Goal: Task Accomplishment & Management: Complete application form

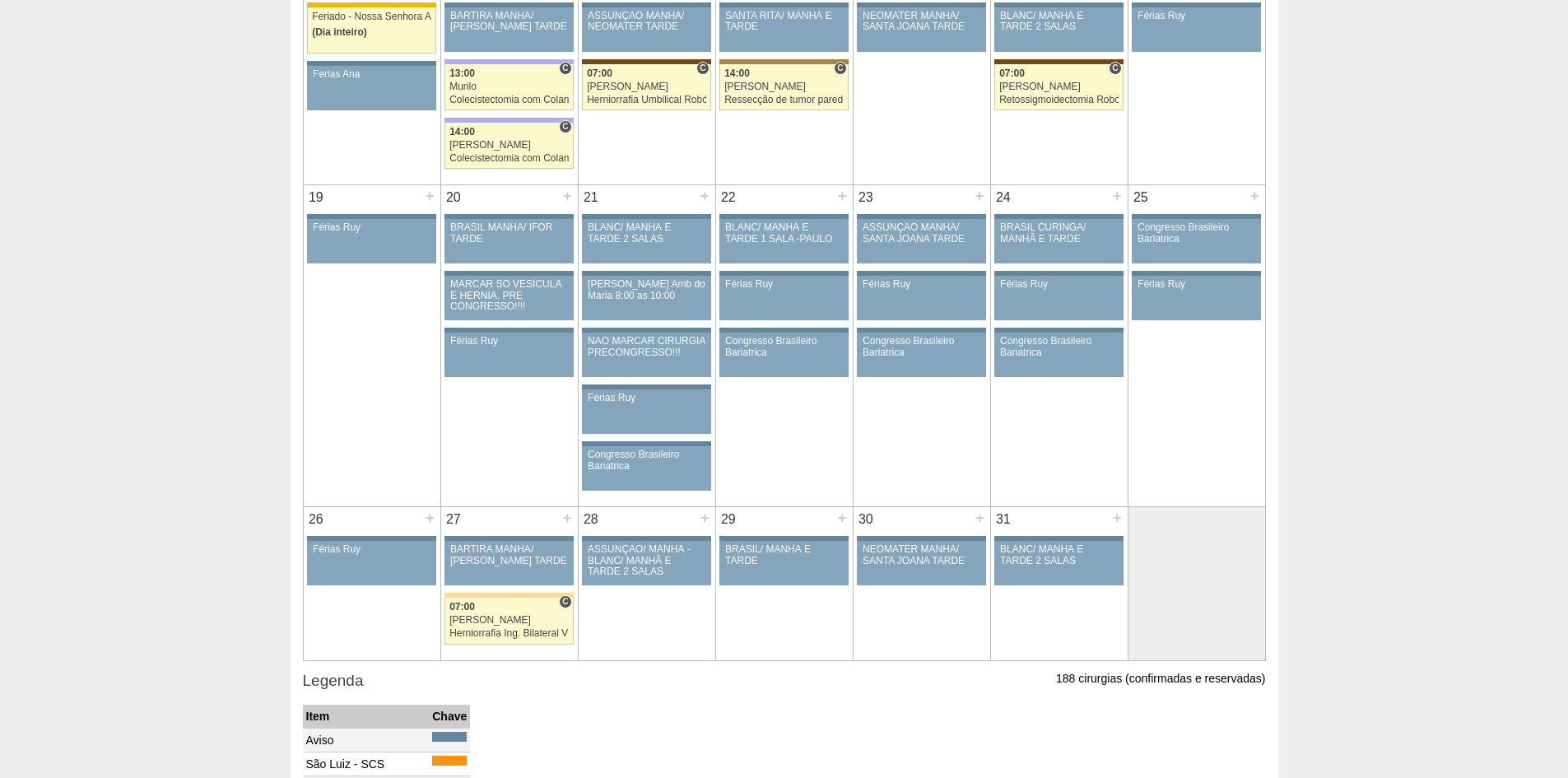
scroll to position [905, 0]
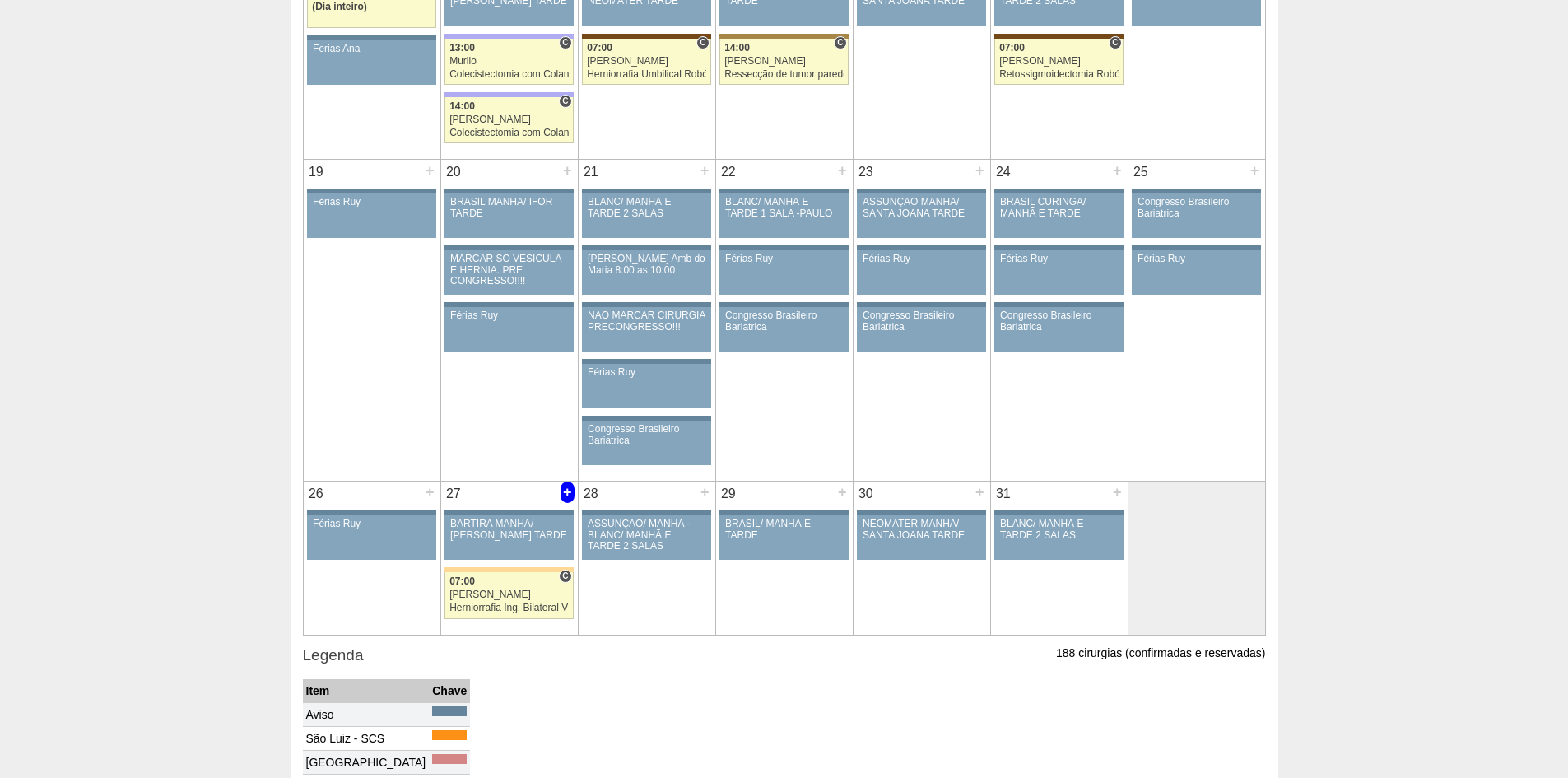
click at [565, 496] on div "+" at bounding box center [568, 492] width 14 height 22
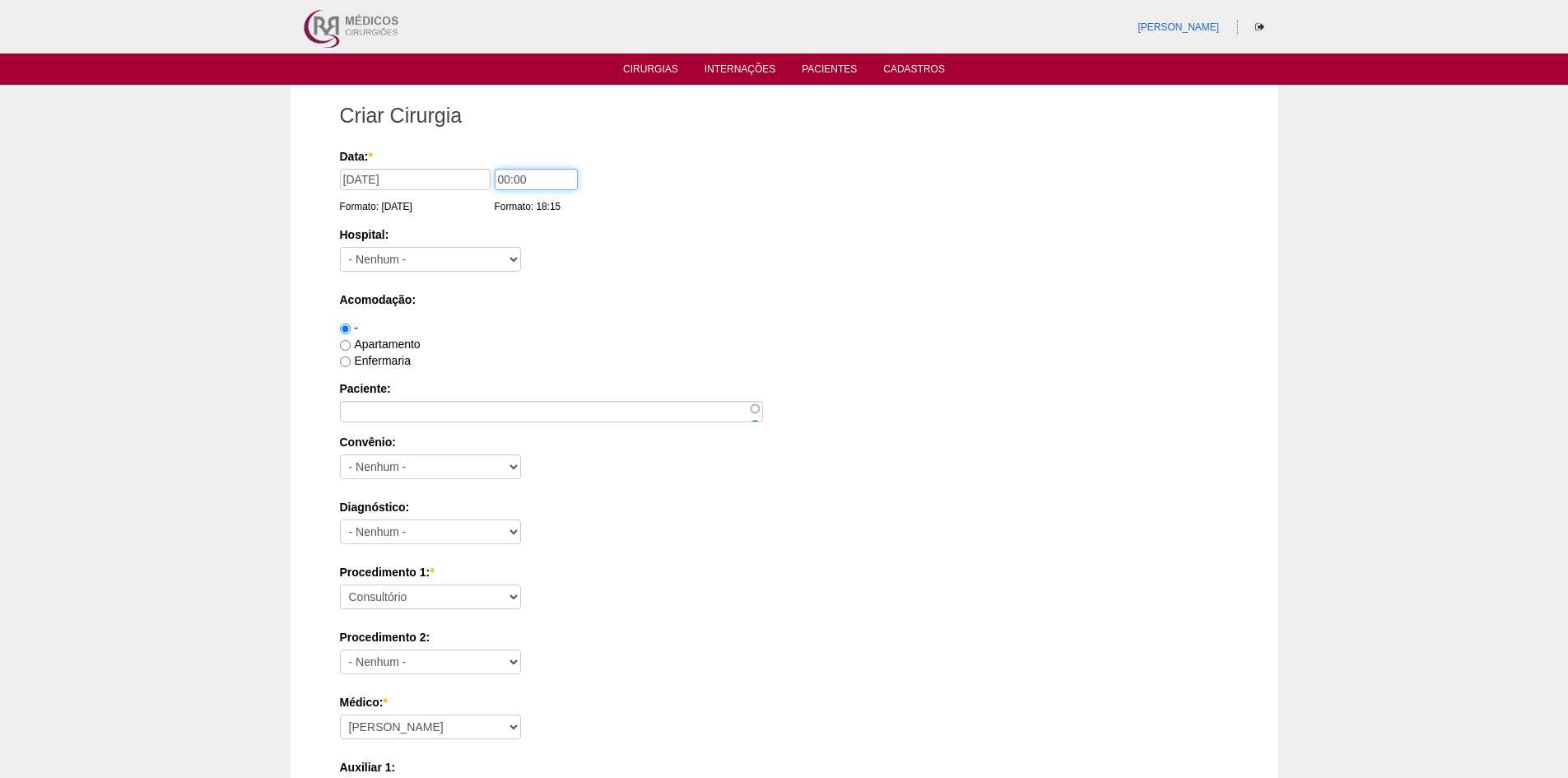
drag, startPoint x: 505, startPoint y: 179, endPoint x: 643, endPoint y: 278, distance: 169.8
click at [505, 179] on input "00:00" at bounding box center [535, 179] width 83 height 22
type input "13:00"
click at [515, 254] on select "- [GEOGRAPHIC_DATA] - 9 de Julho [PERSON_NAME] Alvorada América Assunção Bartir…" at bounding box center [430, 258] width 181 height 24
select select "13"
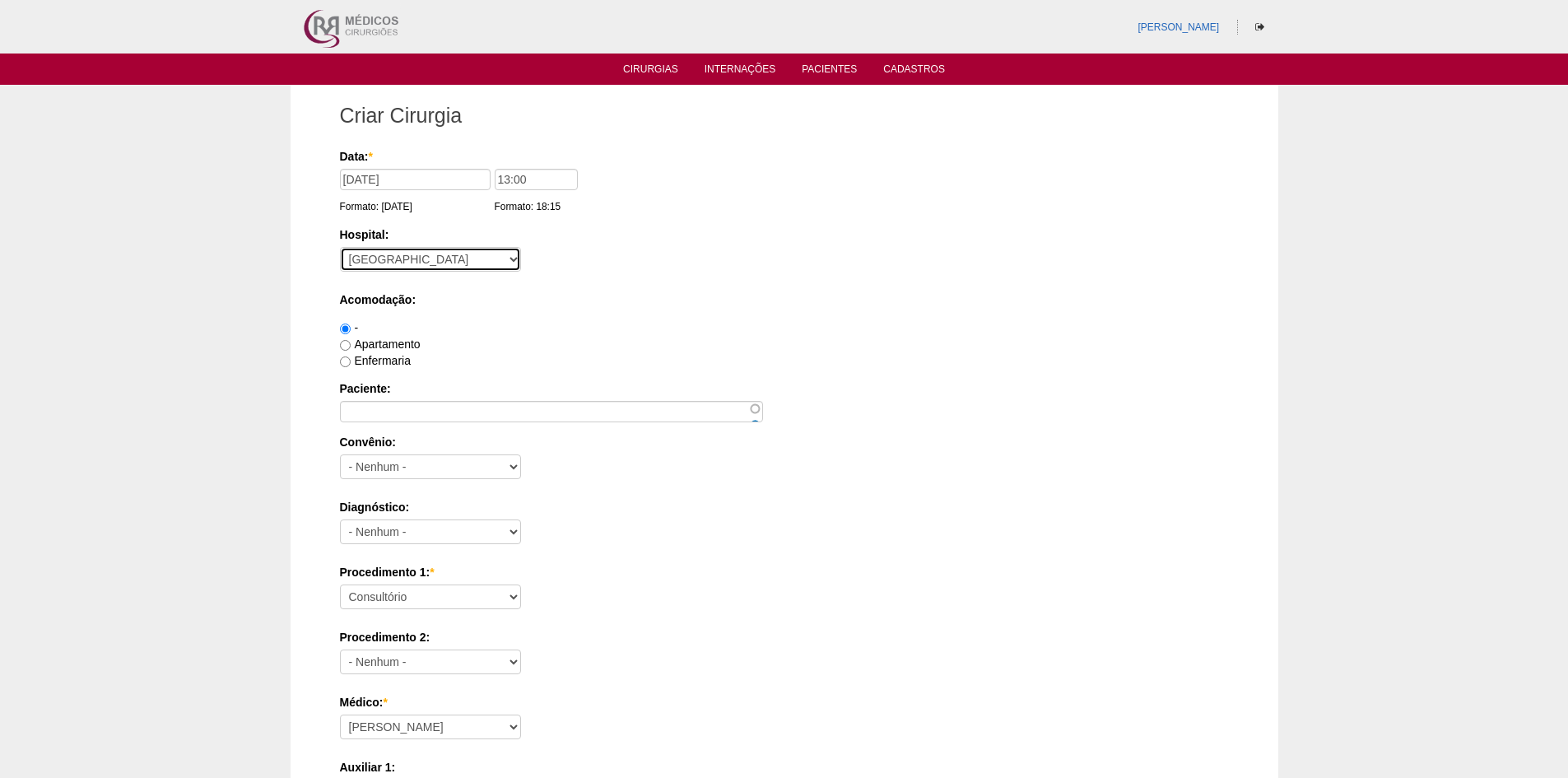
click at [340, 247] on select "- [GEOGRAPHIC_DATA] - 9 de Julho [PERSON_NAME] Alvorada América Assunção Bartir…" at bounding box center [430, 258] width 181 height 24
click at [347, 361] on input "Enfermaria" at bounding box center [345, 361] width 11 height 11
radio input "true"
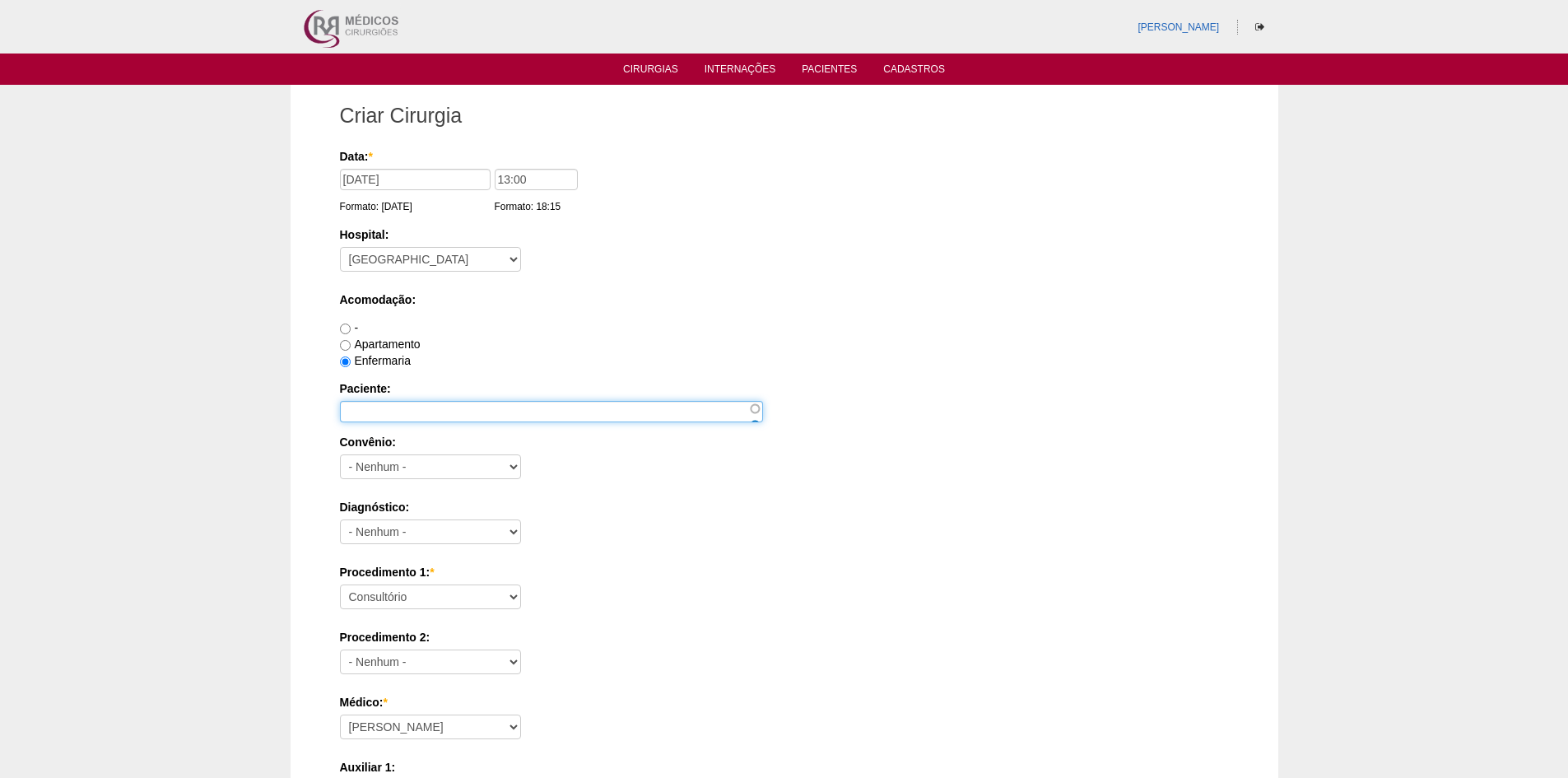
click at [466, 410] on input "Paciente:" at bounding box center [551, 412] width 423 height 22
type input "n"
click at [484, 406] on input "NIVEA" at bounding box center [551, 412] width 423 height 22
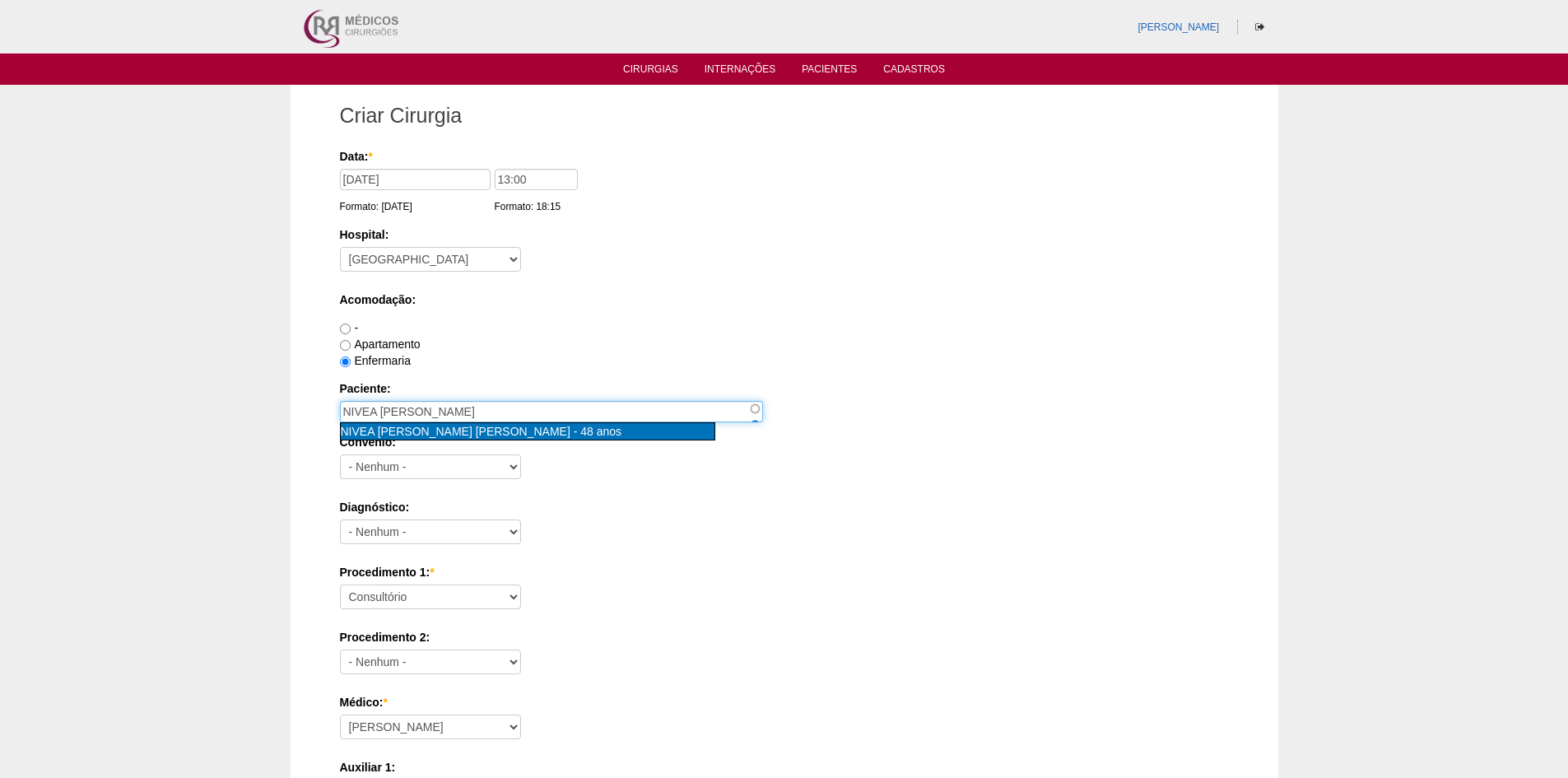
type input "NIVEA [PERSON_NAME] [PERSON_NAME] [nid:68066]"
click at [470, 427] on span "NIVEA [PERSON_NAME] [PERSON_NAME]" at bounding box center [455, 431] width 230 height 13
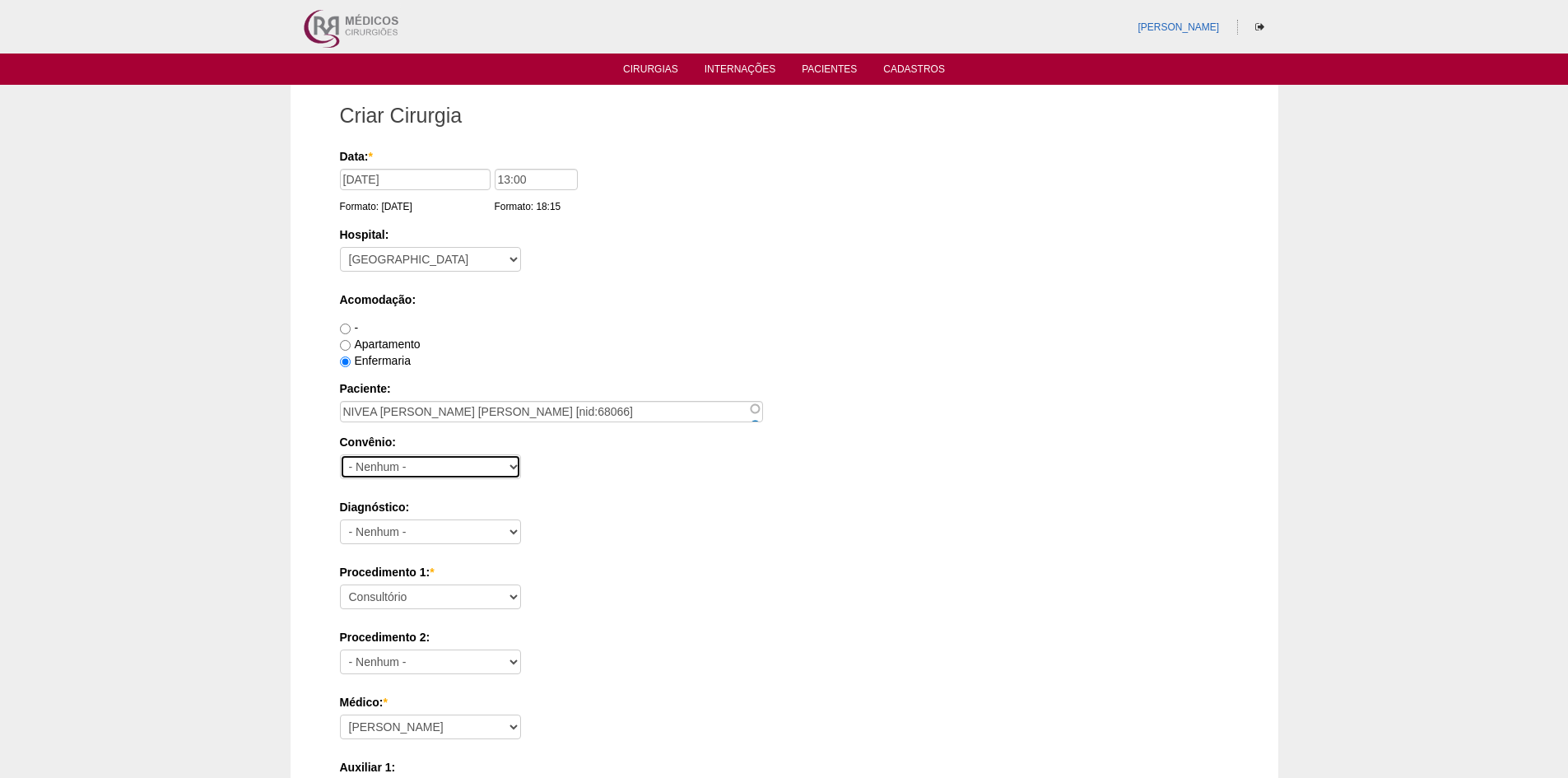
drag, startPoint x: 502, startPoint y: 455, endPoint x: 522, endPoint y: 468, distance: 23.9
click at [502, 455] on select "- Nenhum - Abet Afresp Allianz Amil Blue Life Caasp Cabesp Caixa de Pensões Car…" at bounding box center [430, 466] width 181 height 24
select select "26"
click at [340, 454] on select "- Nenhum - Abet Afresp Allianz Amil Blue Life Caasp Cabesp Caixa de Pensões Car…" at bounding box center [430, 466] width 181 height 24
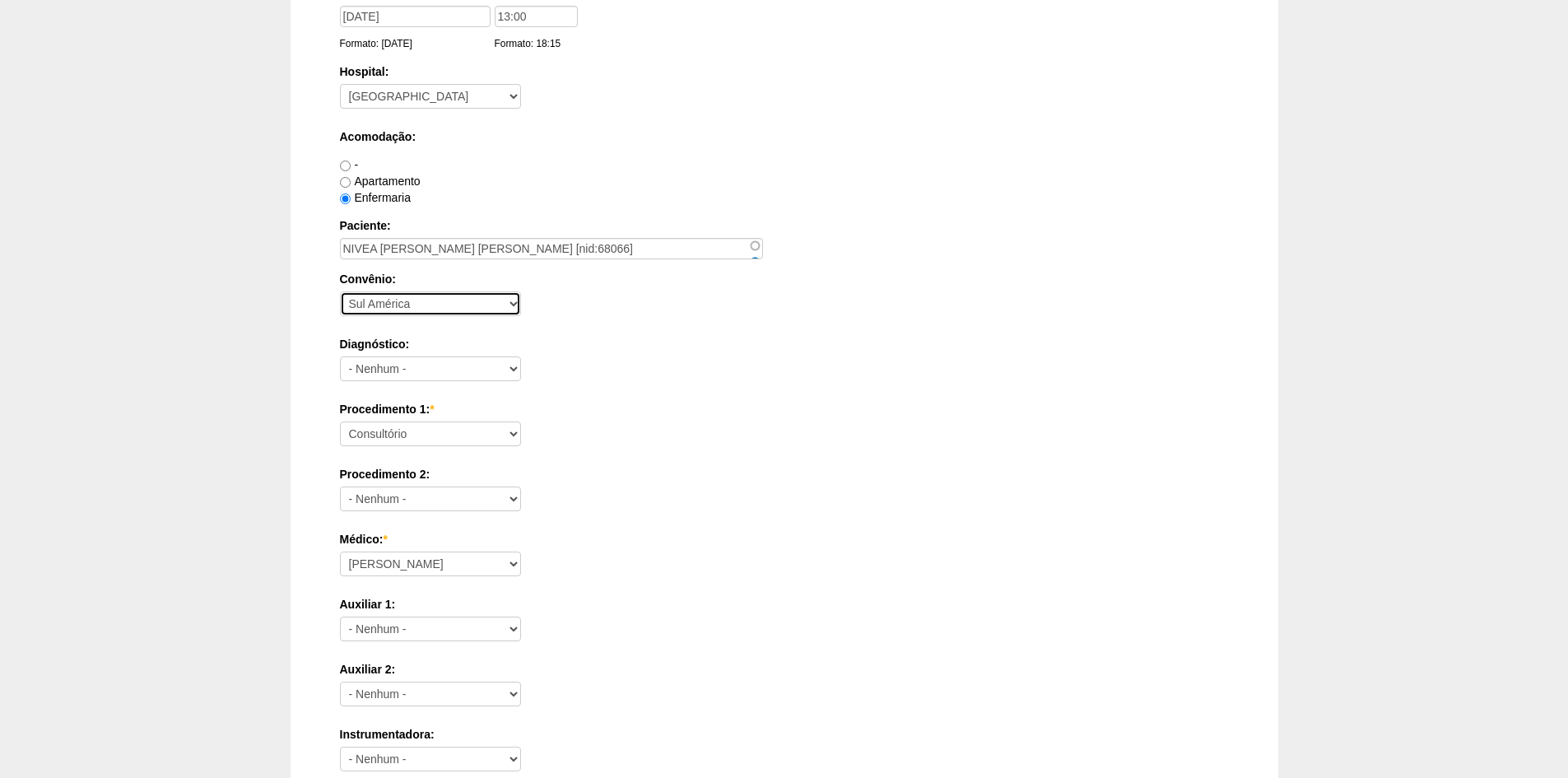
scroll to position [164, 0]
click at [502, 369] on select "- Nenhum - Abdome [PERSON_NAME] Abscesso Hepático Abscesso Perianal Abscesso Pe…" at bounding box center [430, 367] width 181 height 24
select select "3914"
click at [340, 355] on select "- Nenhum - Abdome [PERSON_NAME] Abscesso Hepático Abscesso Perianal Abscesso Pe…" at bounding box center [430, 367] width 181 height 24
click at [498, 439] on select "Consultório Abscesso Hepático - Drenagem Abscesso perianal Amputação Abdômino P…" at bounding box center [430, 432] width 181 height 24
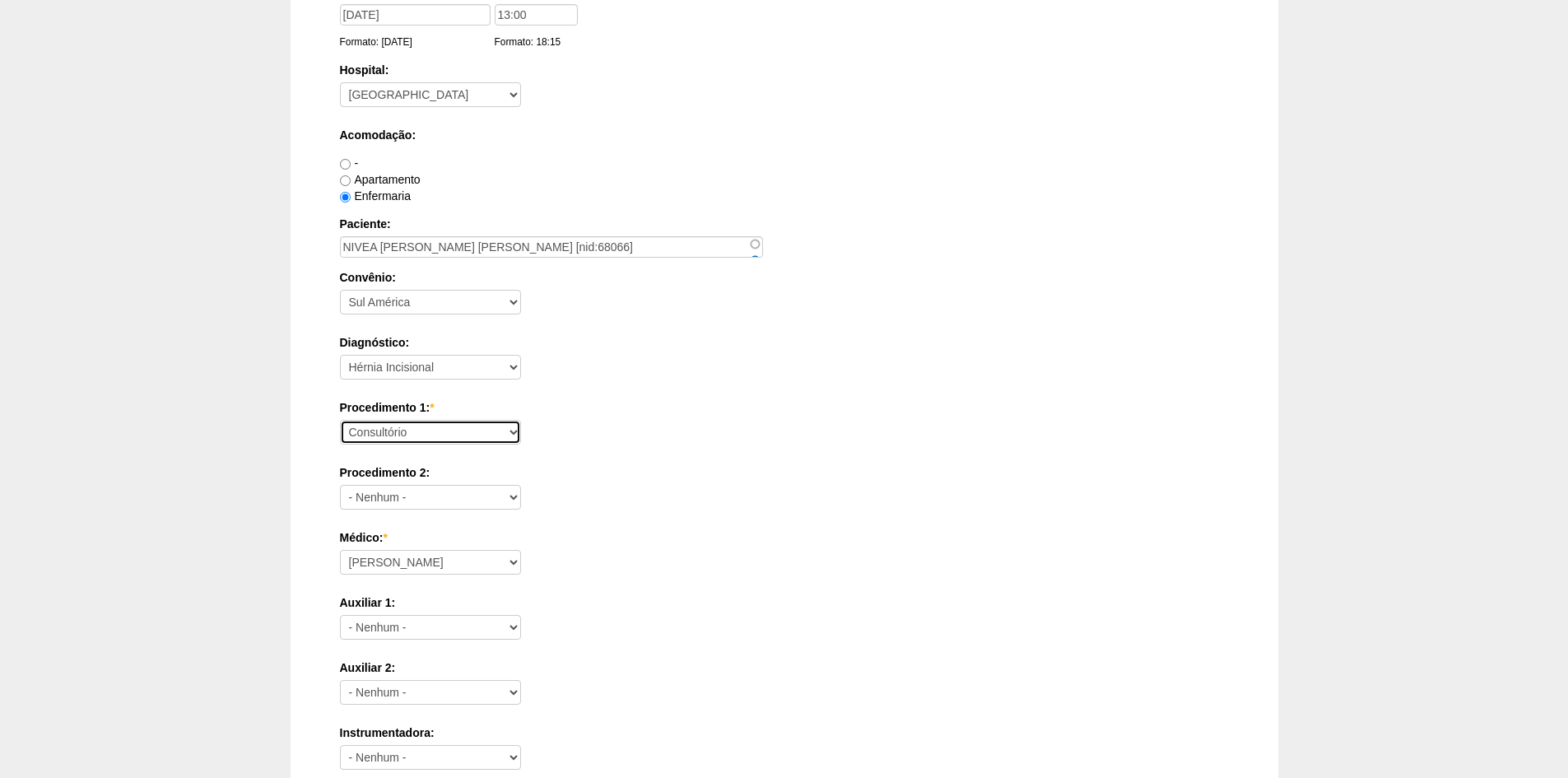
select select "4910"
click at [340, 420] on select "Consultório Abscesso Hepático - Drenagem Abscesso perianal Amputação Abdômino P…" at bounding box center [430, 432] width 181 height 24
click at [511, 367] on select "- Nenhum - Abdome [PERSON_NAME] Abscesso Hepático Abscesso Perianal Abscesso Pe…" at bounding box center [430, 367] width 181 height 24
select select "3704"
click at [340, 355] on select "- Nenhum - Abdome [PERSON_NAME] Abscesso Hepático Abscesso Perianal Abscesso Pe…" at bounding box center [430, 367] width 181 height 24
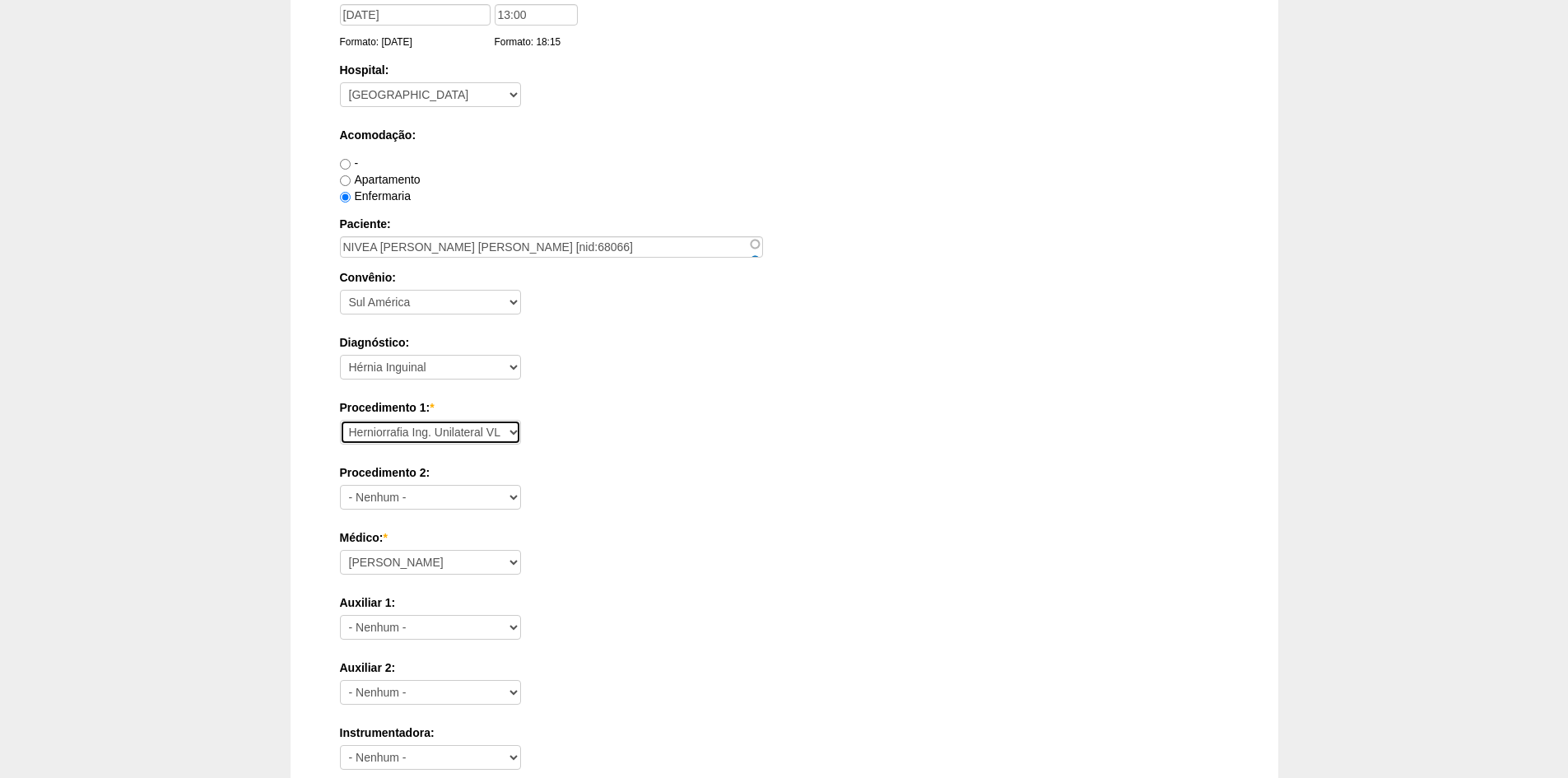
click at [504, 422] on select "Consultório Abscesso Hepático - Drenagem Abscesso perianal Amputação Abdômino P…" at bounding box center [430, 432] width 181 height 24
click at [340, 420] on select "Consultório Abscesso Hepático - Drenagem Abscesso perianal Amputação Abdômino P…" at bounding box center [430, 432] width 181 height 24
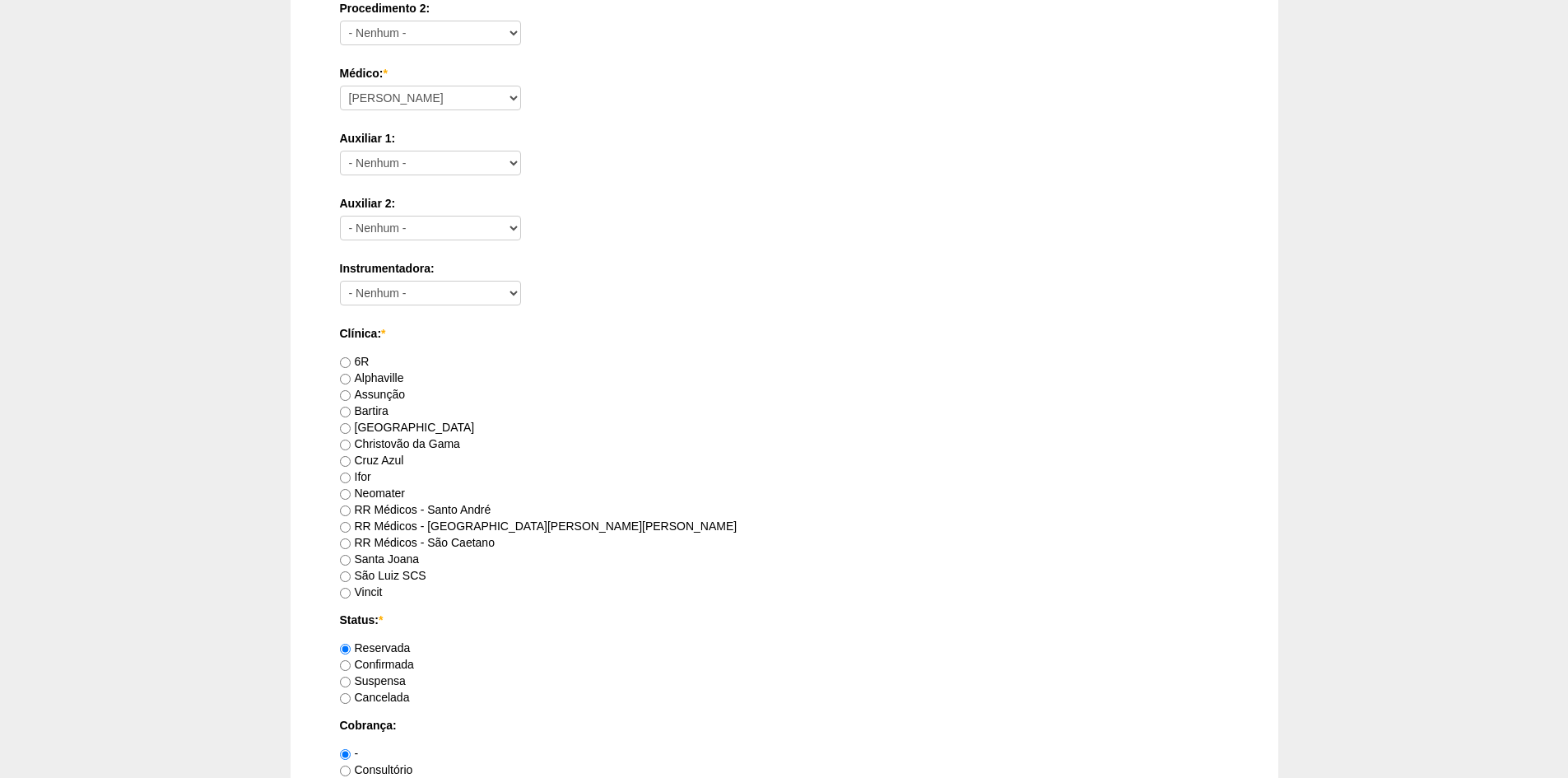
scroll to position [659, 0]
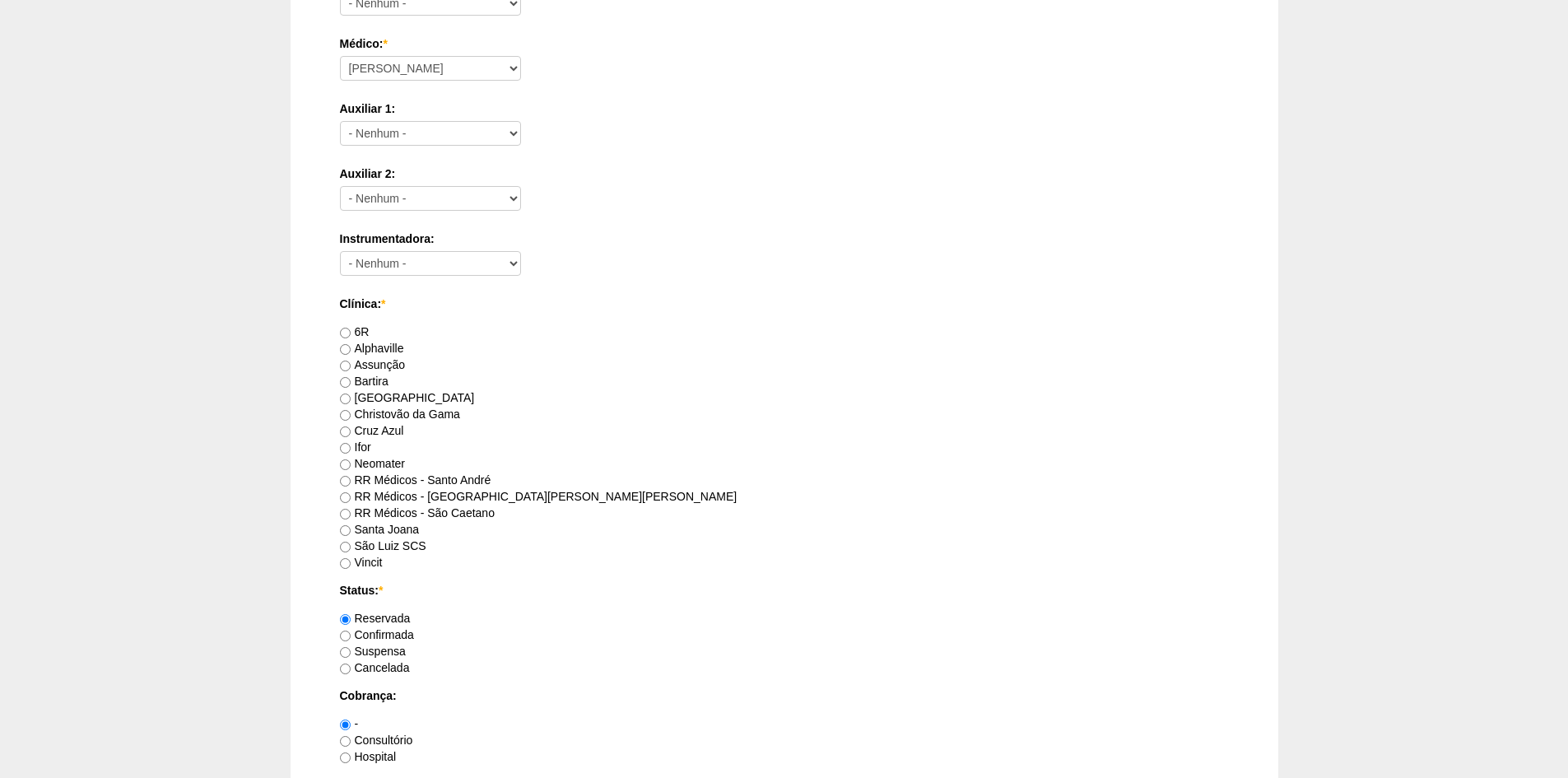
click at [464, 513] on label "RR Médicos - São Caetano" at bounding box center [417, 512] width 155 height 13
click at [350, 513] on input "RR Médicos - São Caetano" at bounding box center [345, 514] width 11 height 11
radio input "true"
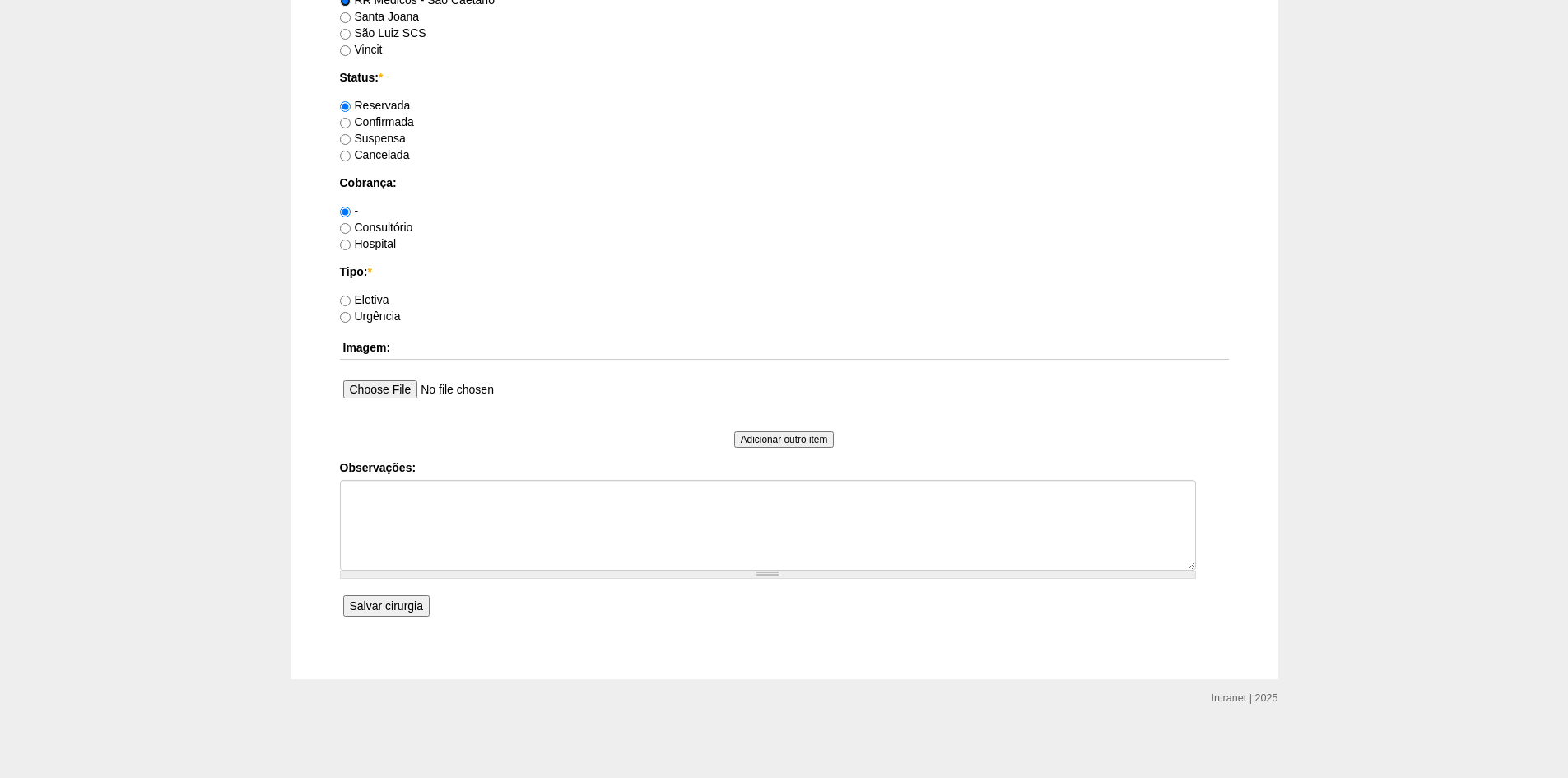
scroll to position [1172, 0]
click at [355, 297] on label "Eletiva" at bounding box center [364, 298] width 49 height 13
click at [350, 297] on input "Eletiva" at bounding box center [345, 299] width 11 height 11
radio input "true"
click at [468, 534] on textarea "Observações:" at bounding box center [767, 525] width 856 height 91
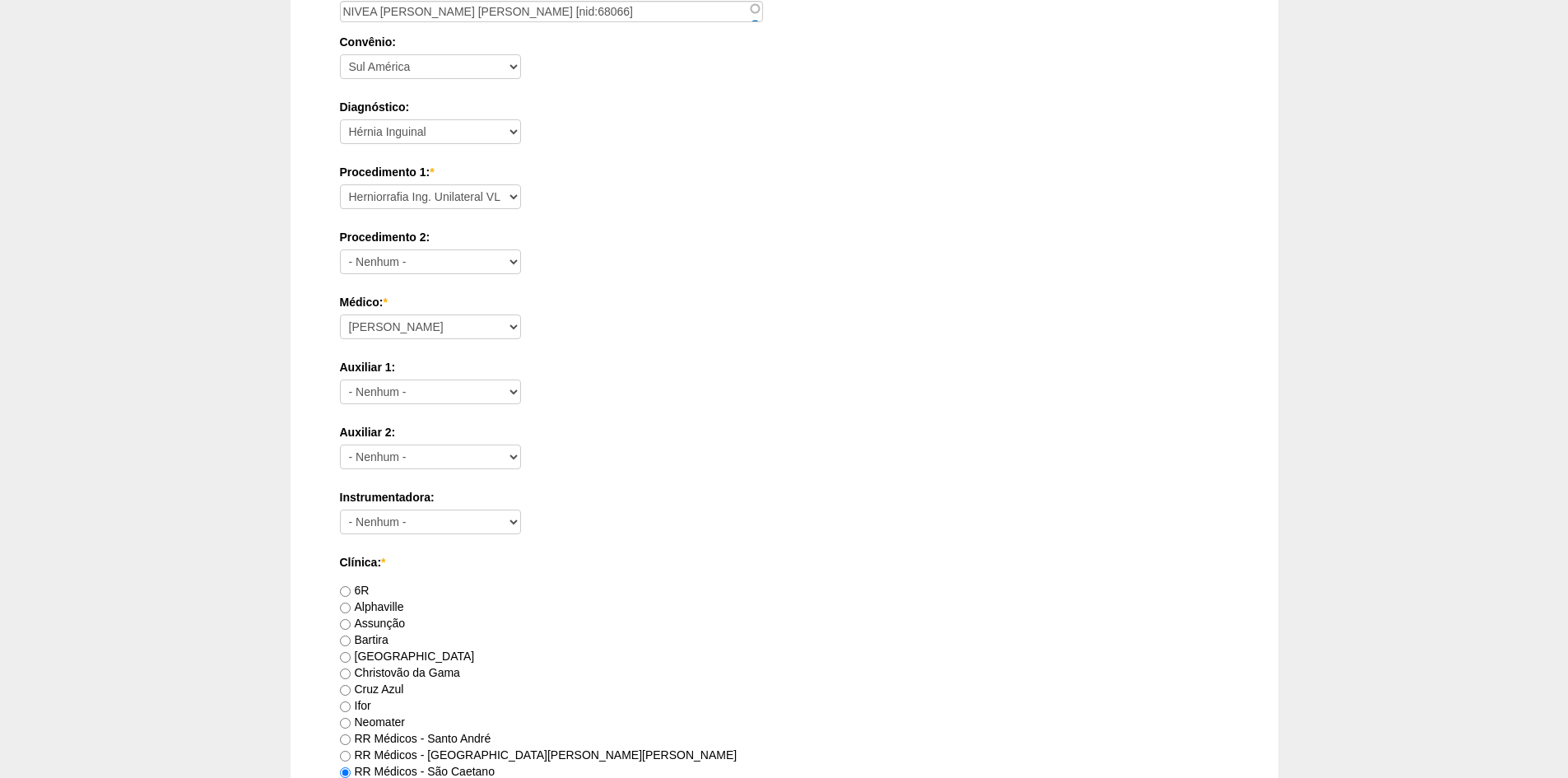
scroll to position [349, 0]
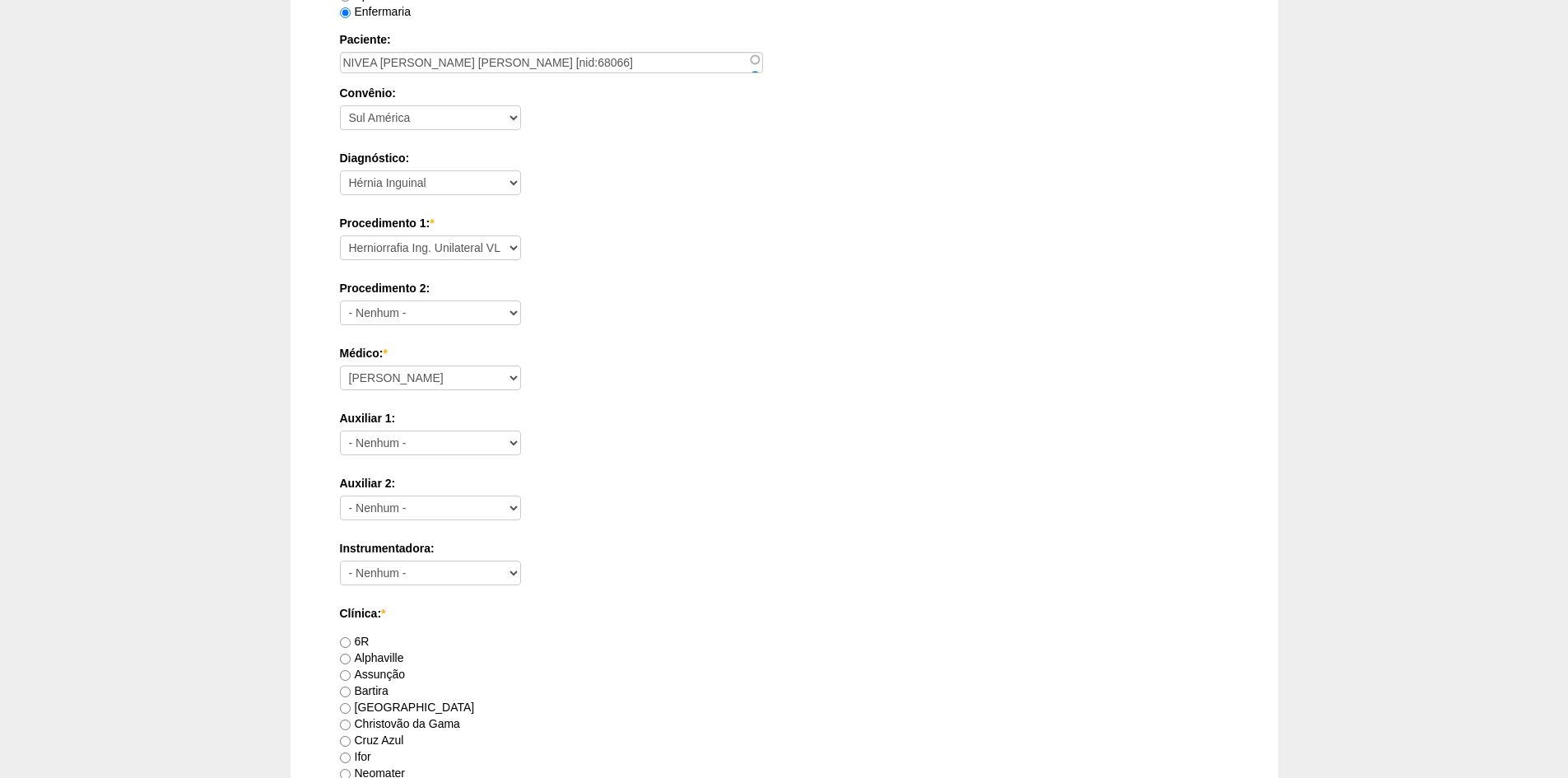
type textarea "ROBOTICA. INGUINAL + RECIDIVANTE"
click at [509, 246] on select "Consultório Abscesso Hepático - Drenagem Abscesso perianal Amputação Abdômino P…" at bounding box center [430, 248] width 181 height 24
select select "31616"
click at [340, 236] on select "Consultório Abscesso Hepático - Drenagem Abscesso perianal Amputação Abdômino P…" at bounding box center [430, 248] width 181 height 24
click at [505, 310] on select "- Nenhum - Consultório Abscesso Hepático - Drenagem Abscesso perianal Amputação…" at bounding box center [430, 312] width 181 height 24
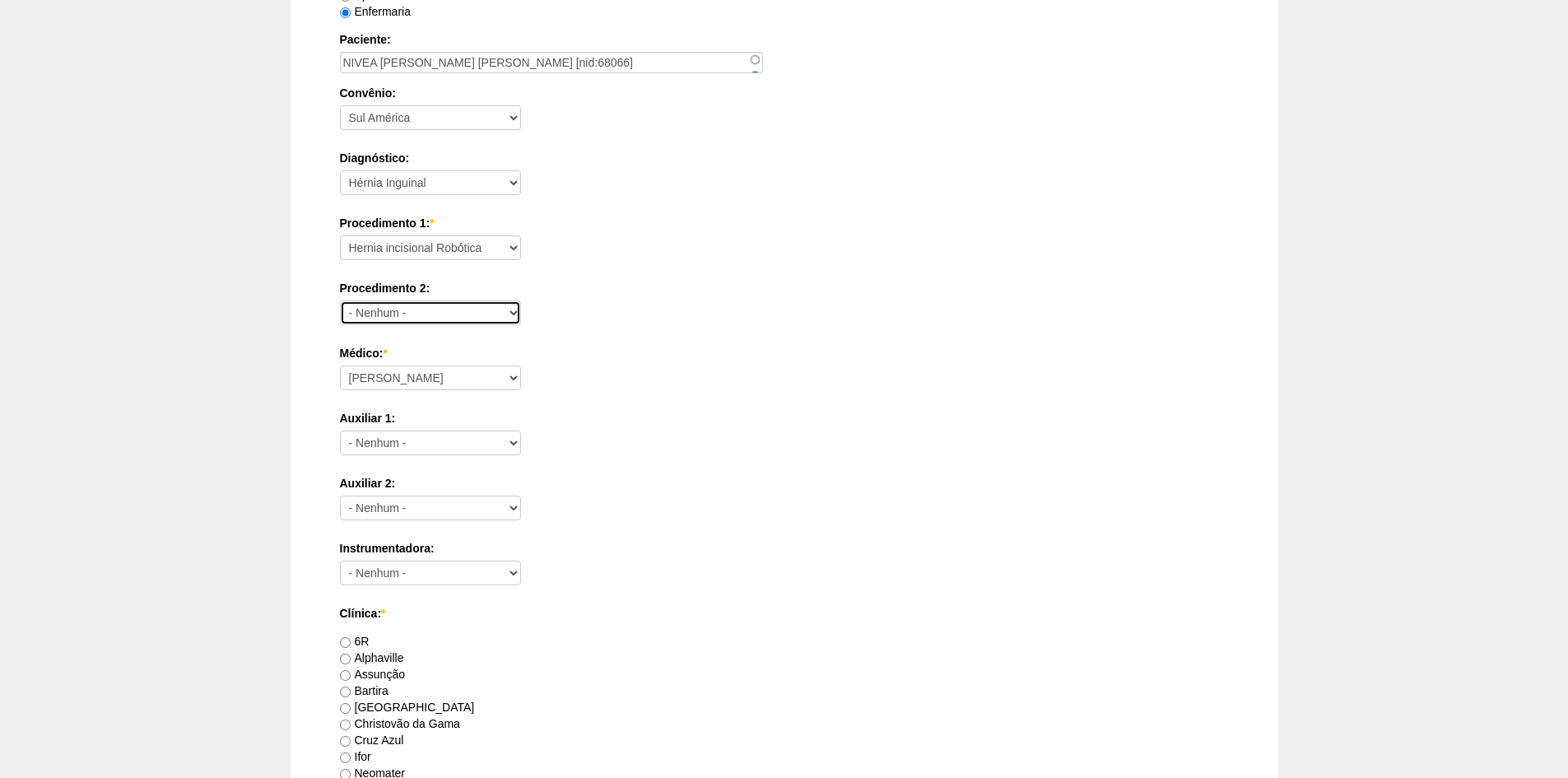
select select "31617"
click at [340, 300] on select "- Nenhum - Consultório Abscesso Hepático - Drenagem Abscesso perianal Amputação…" at bounding box center [430, 312] width 181 height 24
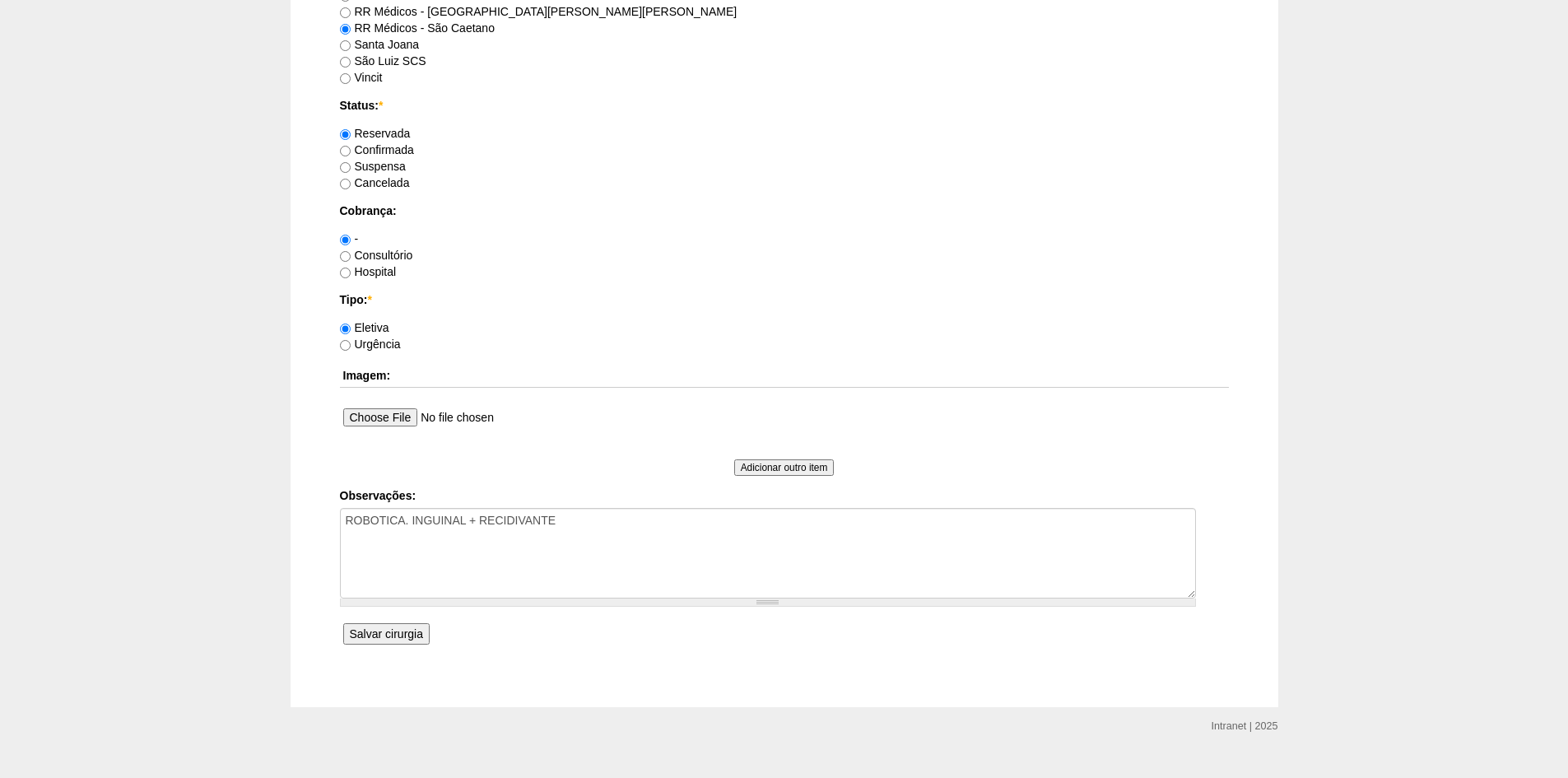
scroll to position [1172, 0]
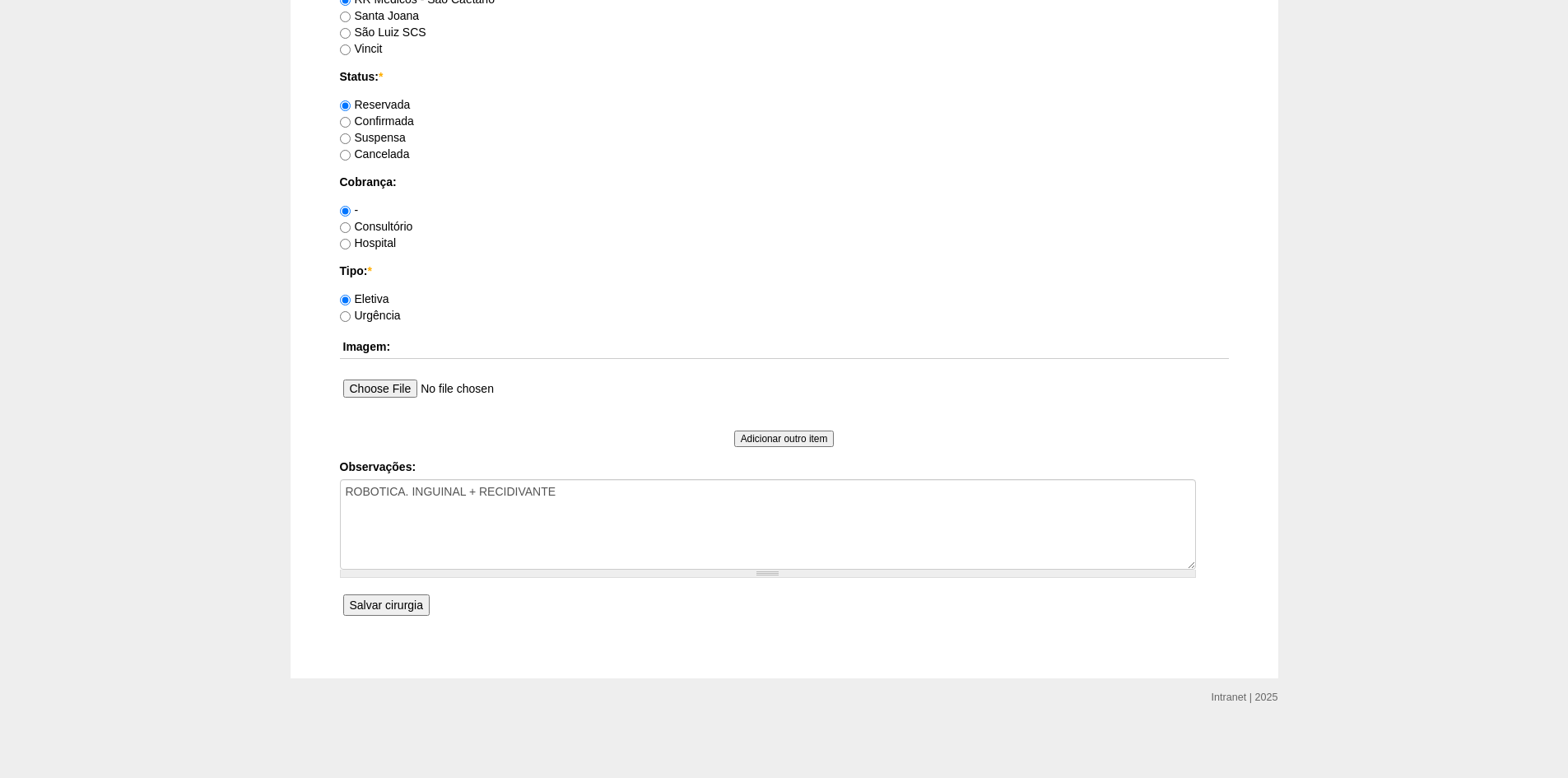
click at [380, 606] on input "Salvar cirurgia" at bounding box center [387, 605] width 86 height 22
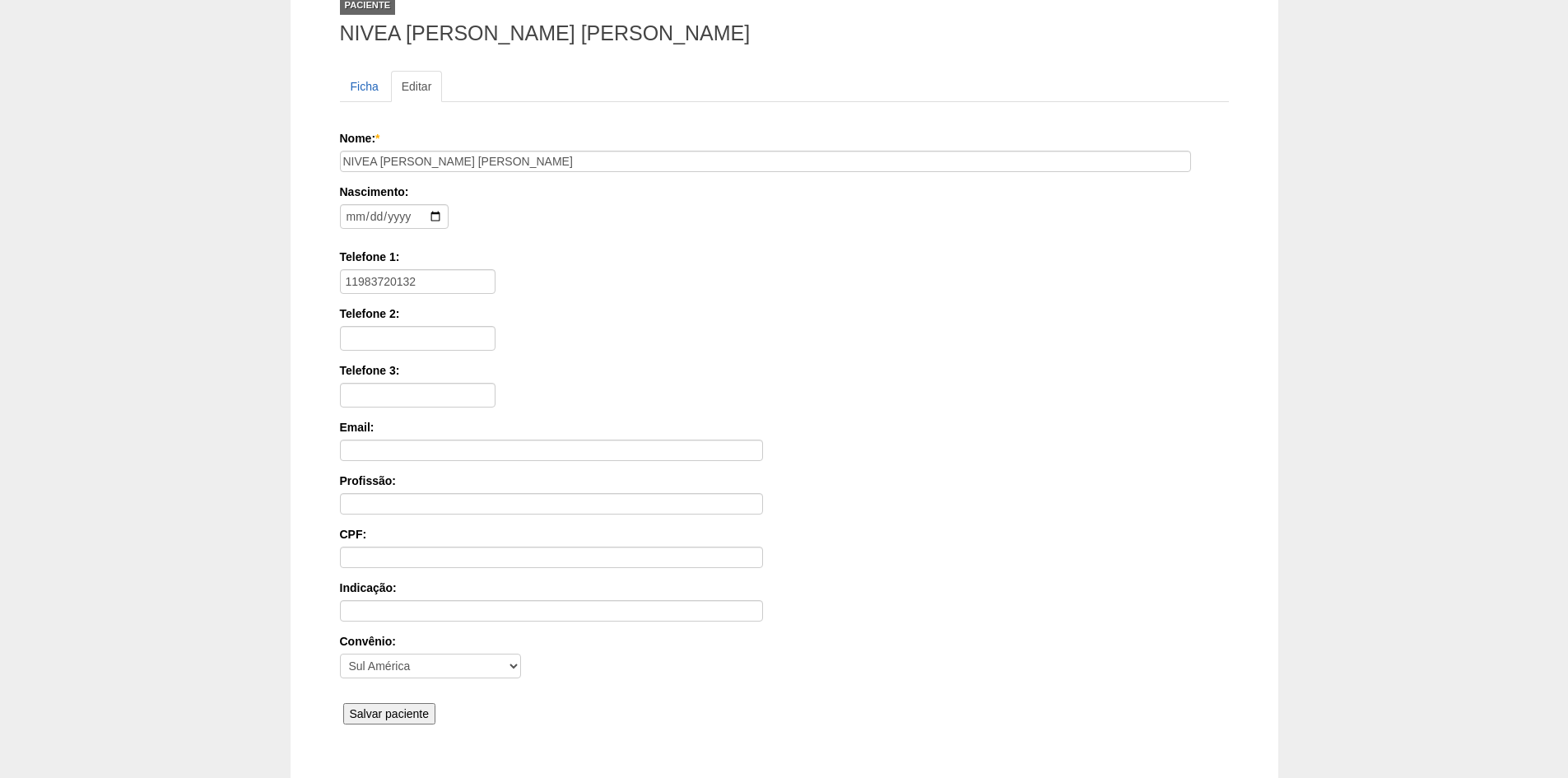
scroll to position [227, 0]
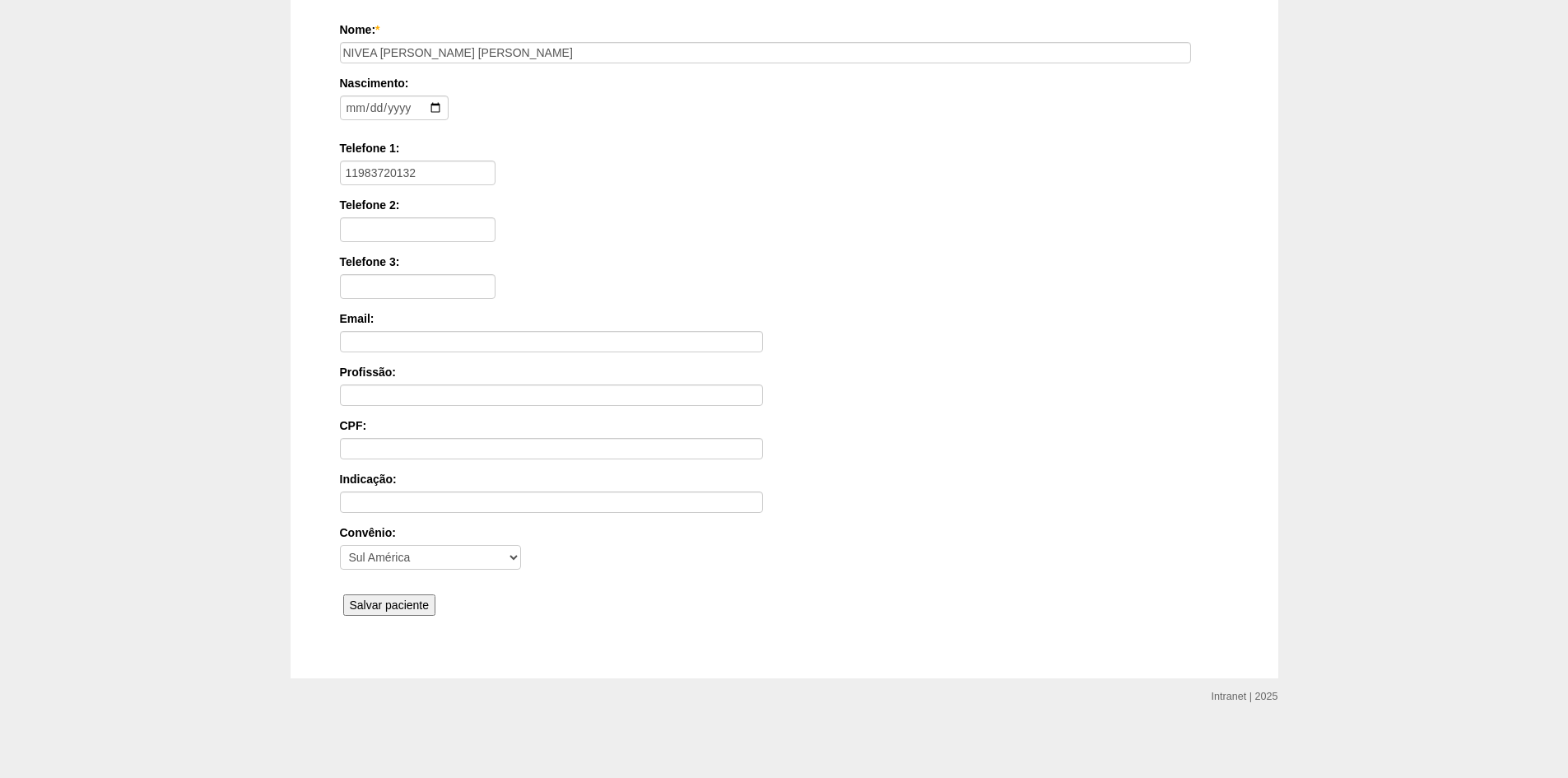
click at [382, 607] on input "Salvar paciente" at bounding box center [390, 605] width 93 height 22
